Goal: Task Accomplishment & Management: Manage account settings

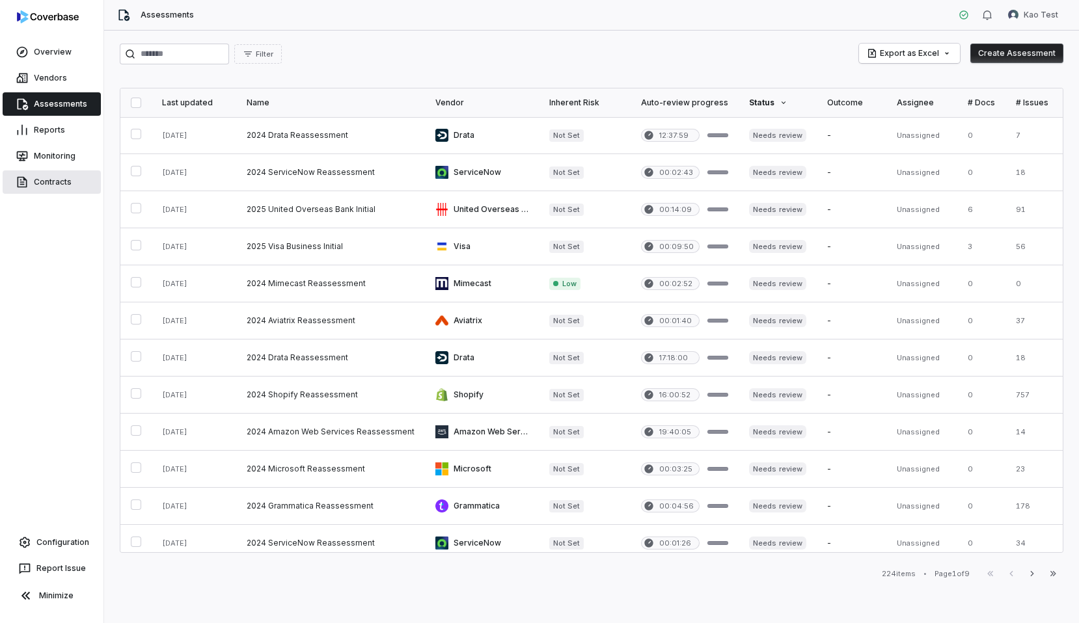
click at [57, 176] on link "Contracts" at bounding box center [52, 181] width 98 height 23
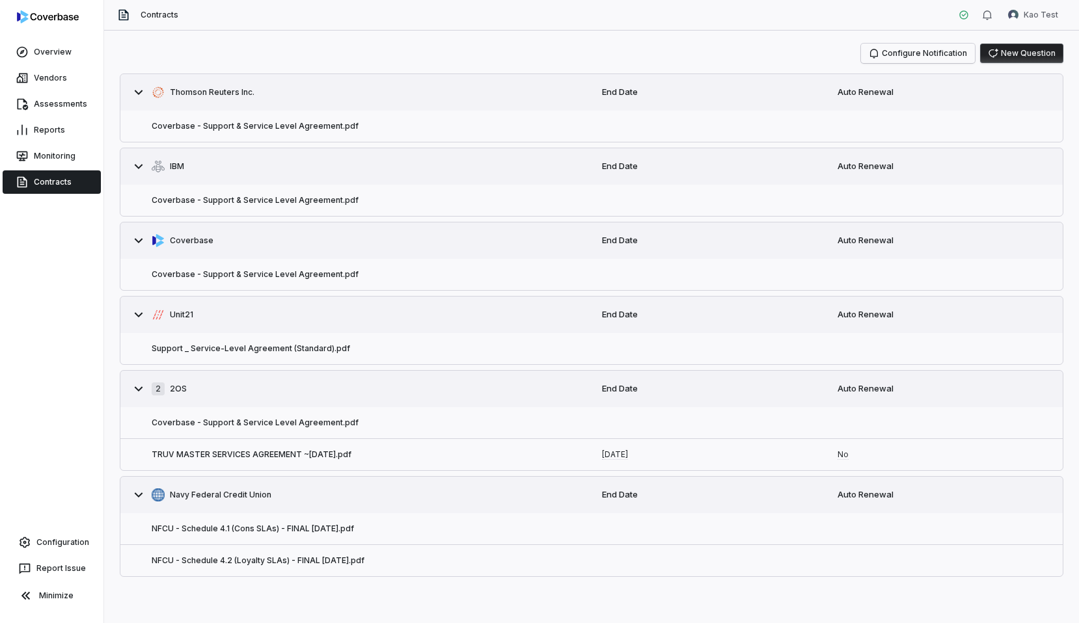
click at [923, 56] on button "Configure Notification" at bounding box center [918, 54] width 114 height 20
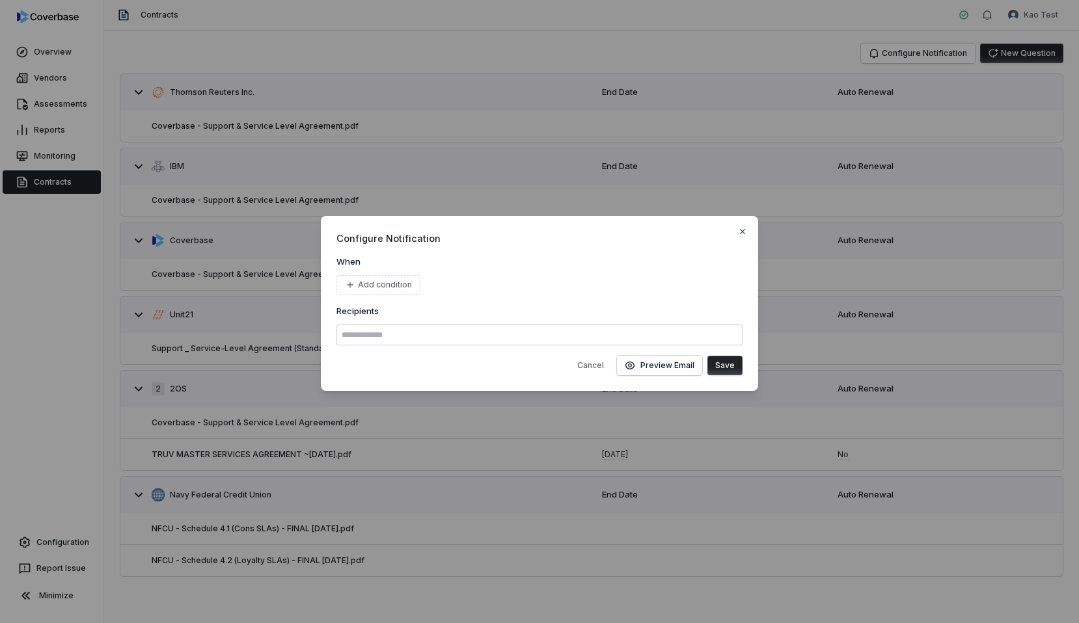
click at [577, 284] on div "Add condition" at bounding box center [539, 285] width 406 height 20
click at [403, 283] on button "Add condition" at bounding box center [378, 285] width 84 height 20
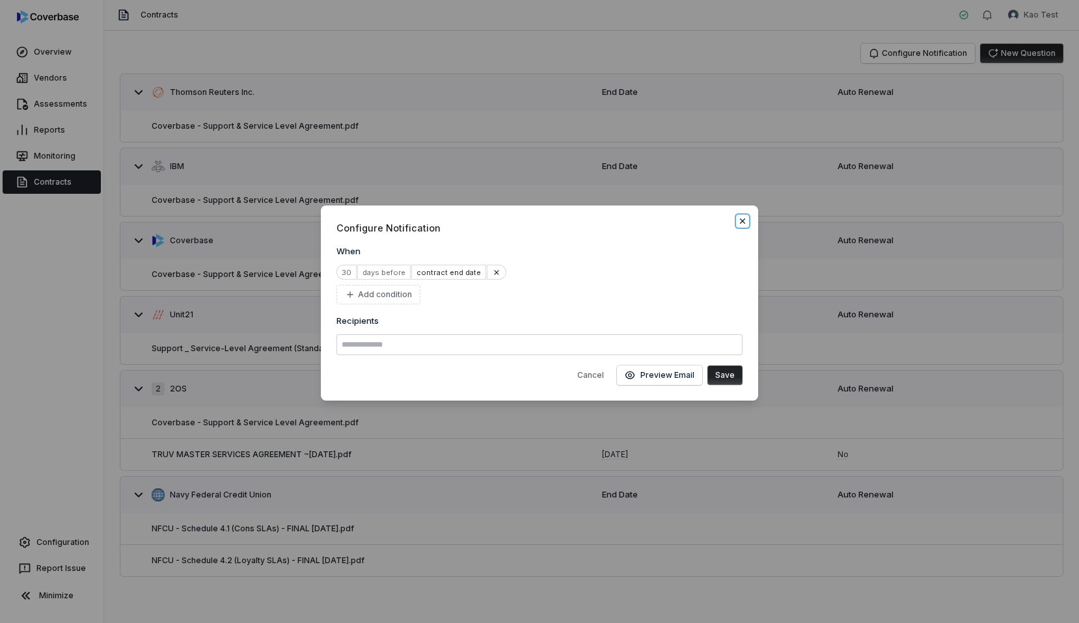
click at [742, 219] on icon "button" at bounding box center [742, 221] width 10 height 10
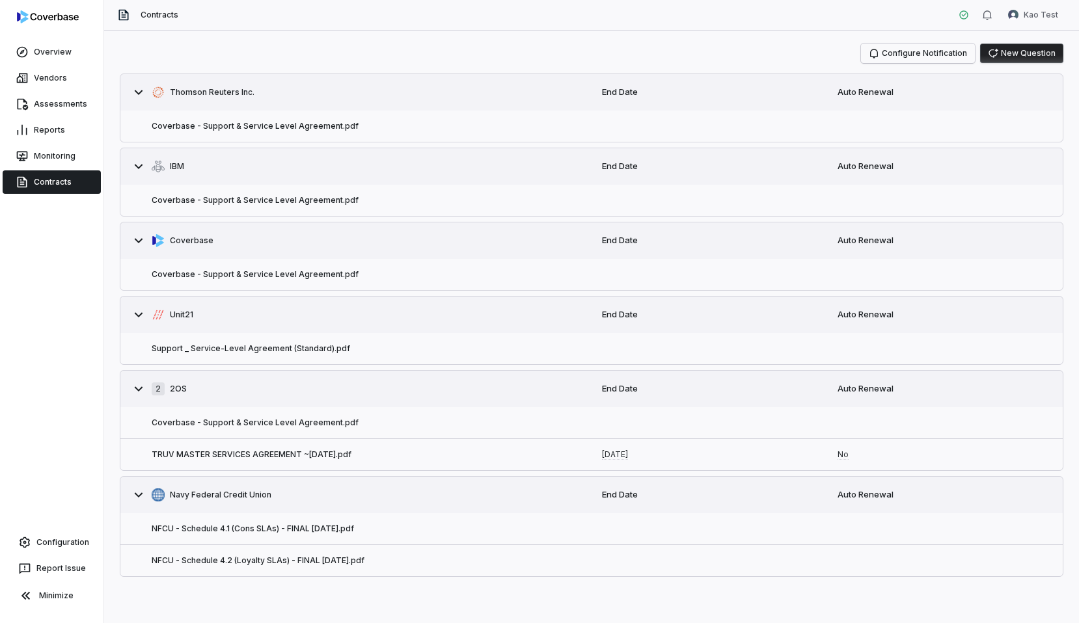
click at [917, 55] on button "Configure Notification" at bounding box center [918, 54] width 114 height 20
click at [917, 54] on button "Configure Notification" at bounding box center [918, 54] width 114 height 20
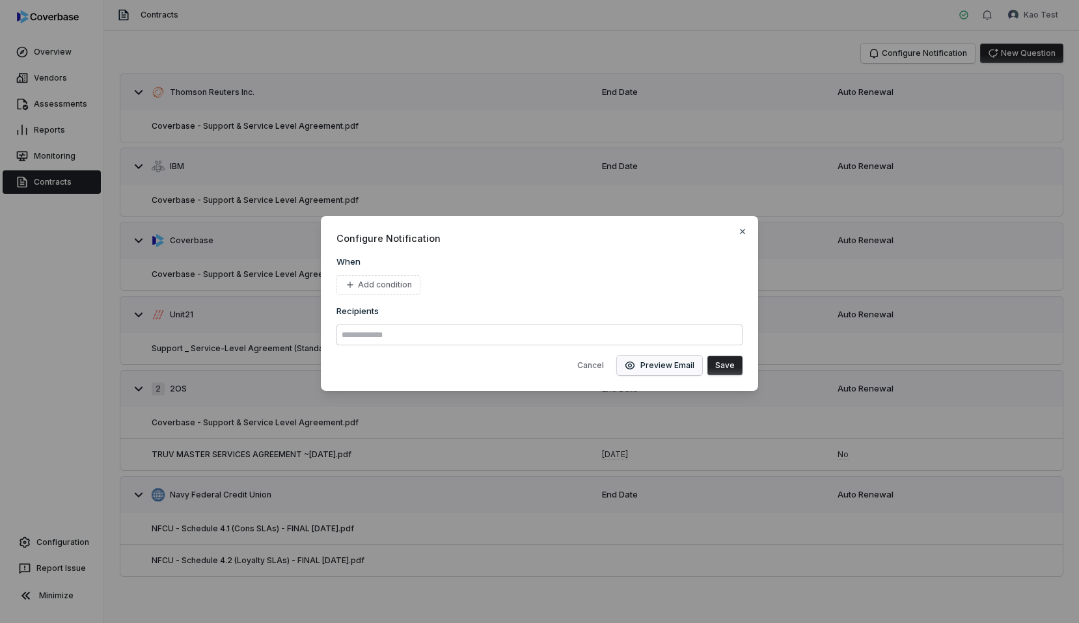
click at [646, 367] on button "Preview Email" at bounding box center [659, 366] width 85 height 20
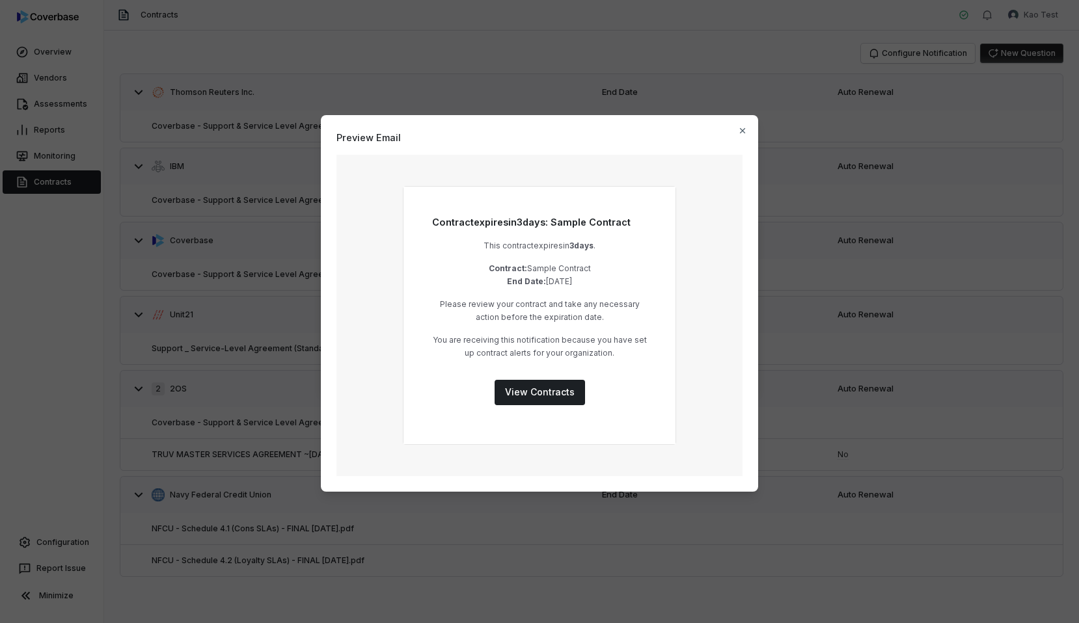
click at [543, 383] on link "View Contracts" at bounding box center [539, 392] width 90 height 25
click at [740, 132] on icon "button" at bounding box center [742, 130] width 5 height 5
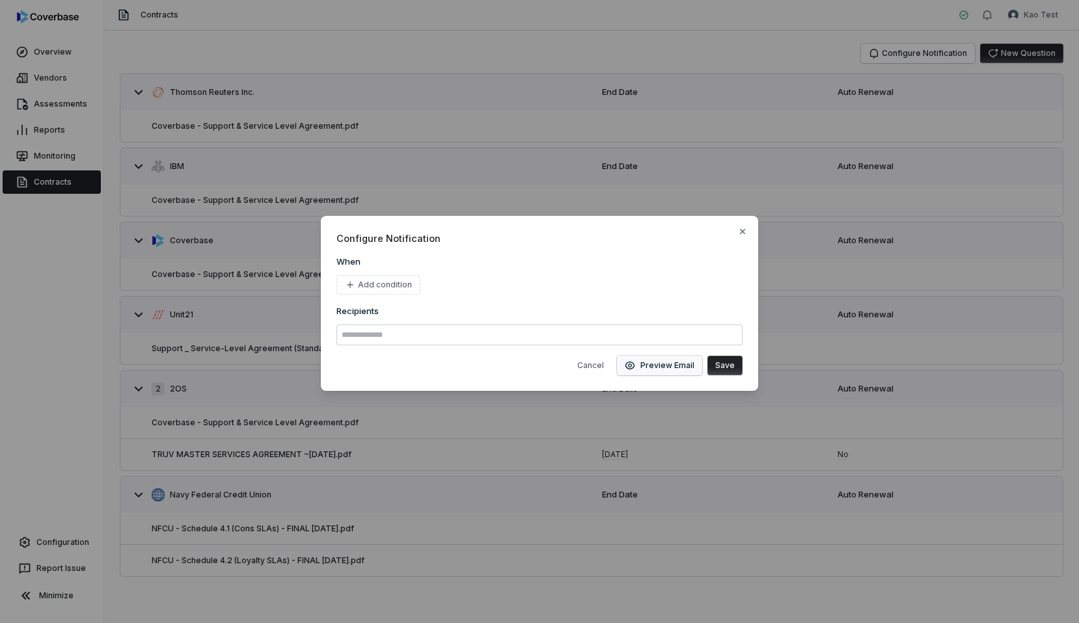
click at [654, 363] on button "Preview Email" at bounding box center [659, 366] width 85 height 20
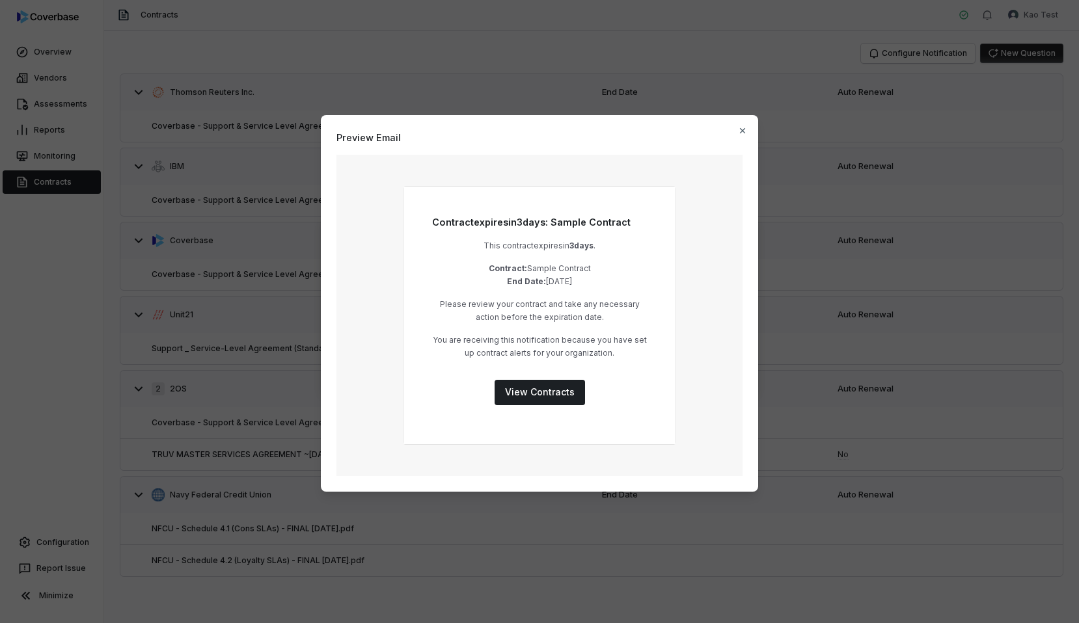
click at [758, 250] on div "Preview Email Contract expires [DATE]: Sample Contract This contract expires [D…" at bounding box center [539, 311] width 1079 height 435
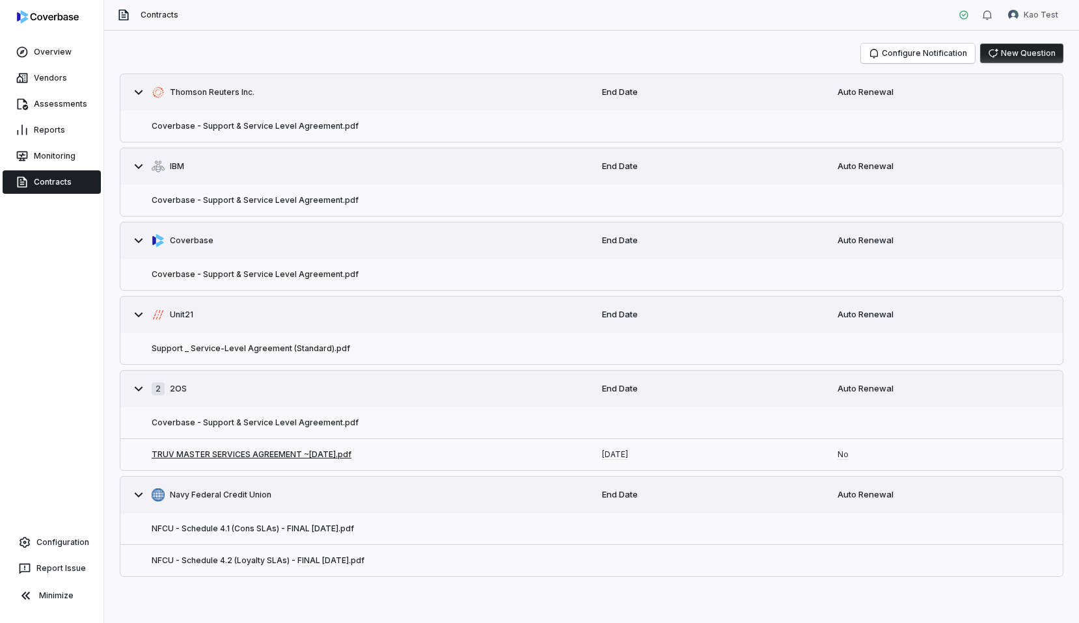
click at [326, 453] on button "TRUV MASTER SERVICES AGREEMENT ~[DATE].pdf" at bounding box center [252, 455] width 200 height 10
click at [290, 455] on button "TRUV MASTER SERVICES AGREEMENT ~[DATE].pdf" at bounding box center [252, 455] width 200 height 10
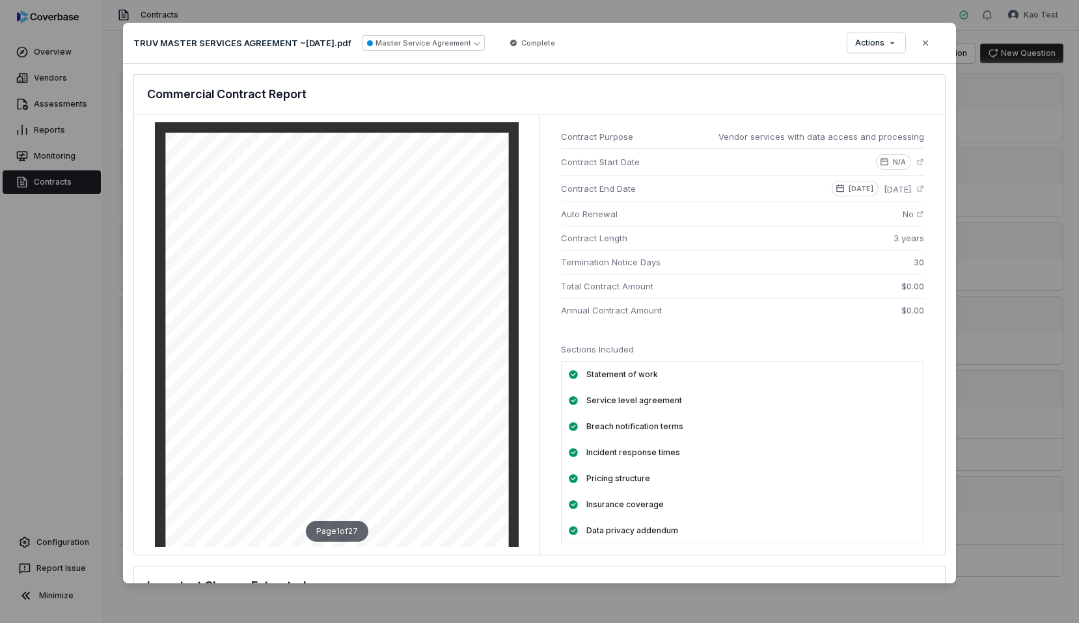
click at [848, 189] on p "[DATE]" at bounding box center [860, 188] width 25 height 10
click at [916, 184] on div "[DATE] [DATE]" at bounding box center [877, 189] width 92 height 16
click at [919, 187] on icon at bounding box center [920, 189] width 8 height 8
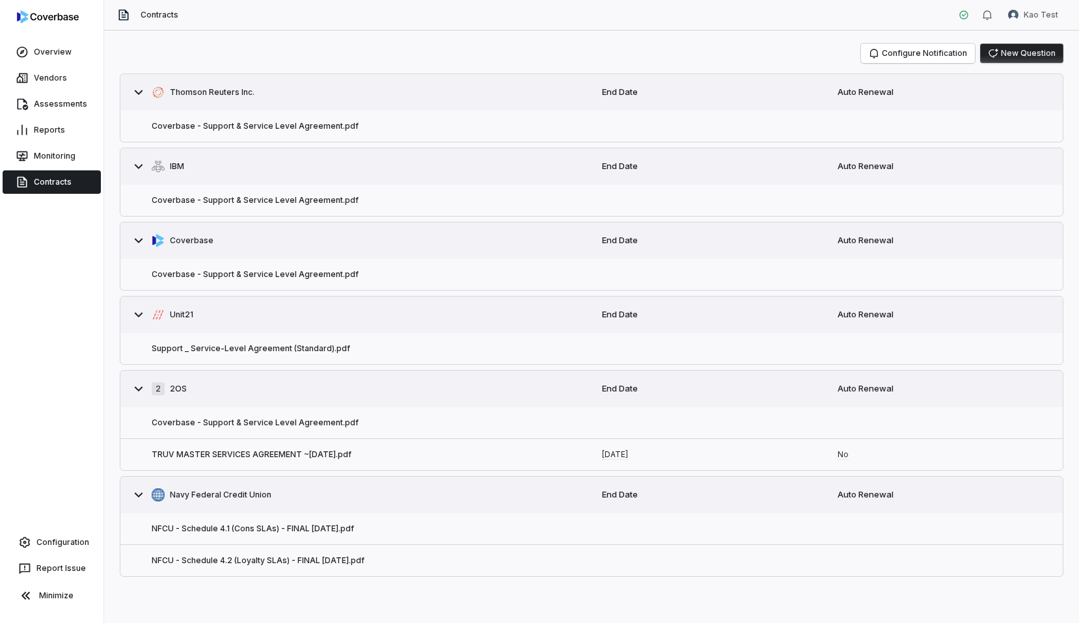
click at [397, 44] on div "Configure Notification New Question" at bounding box center [591, 54] width 943 height 20
